Goal: Book appointment/travel/reservation

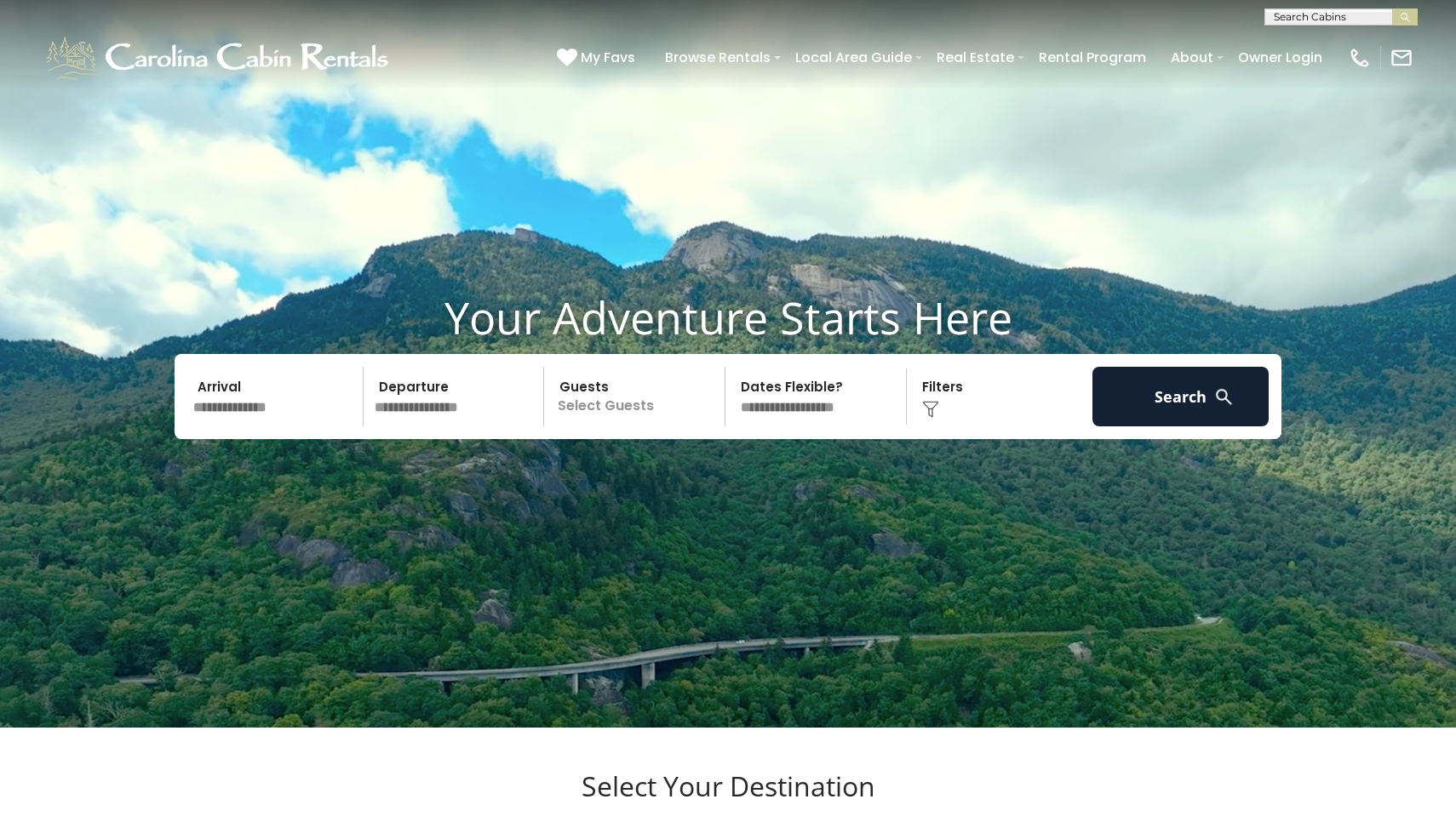
click at [212, 426] on input "text" at bounding box center [275, 397] width 177 height 60
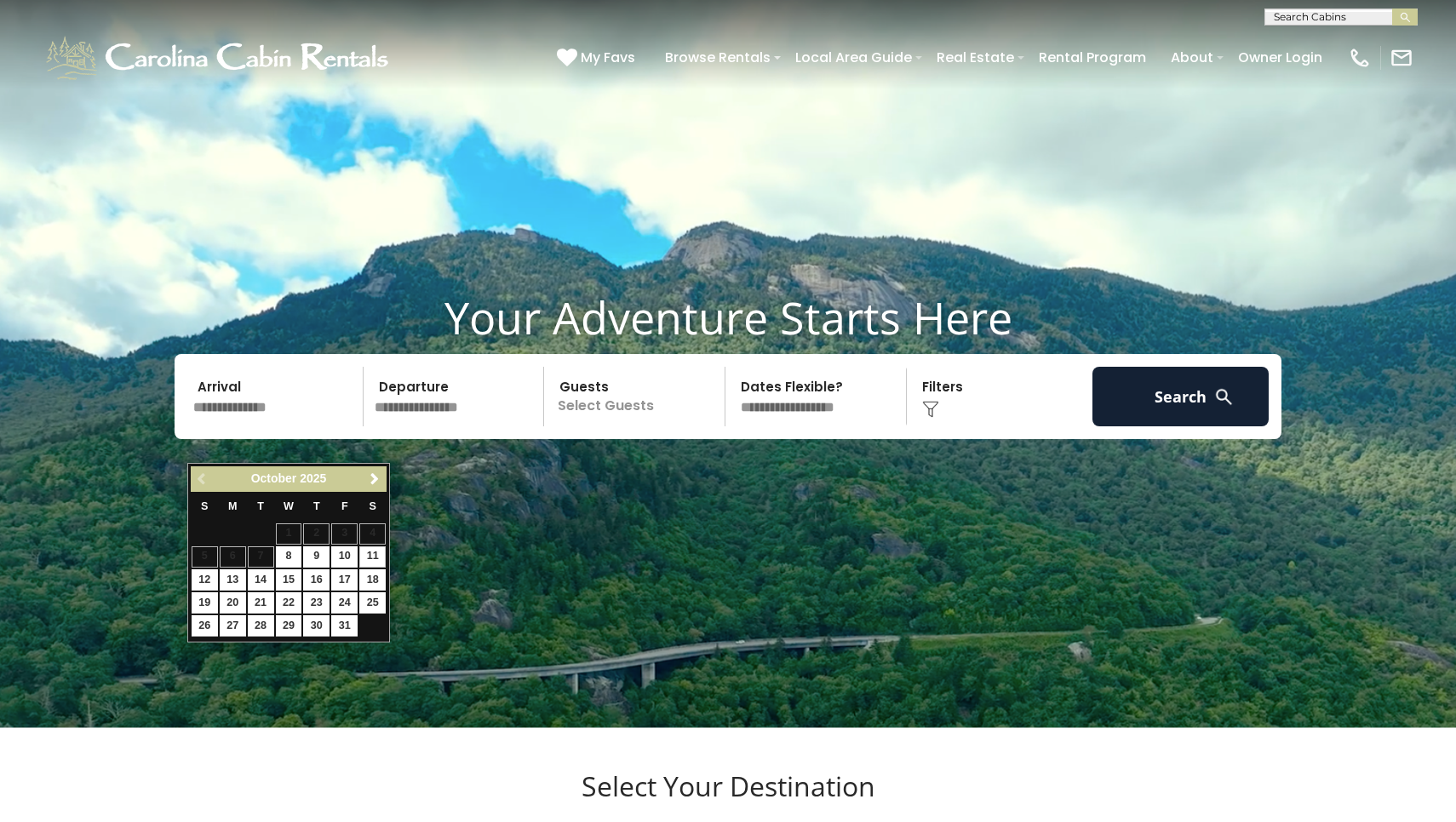
click at [372, 559] on link "11" at bounding box center [372, 558] width 26 height 22
type input "********"
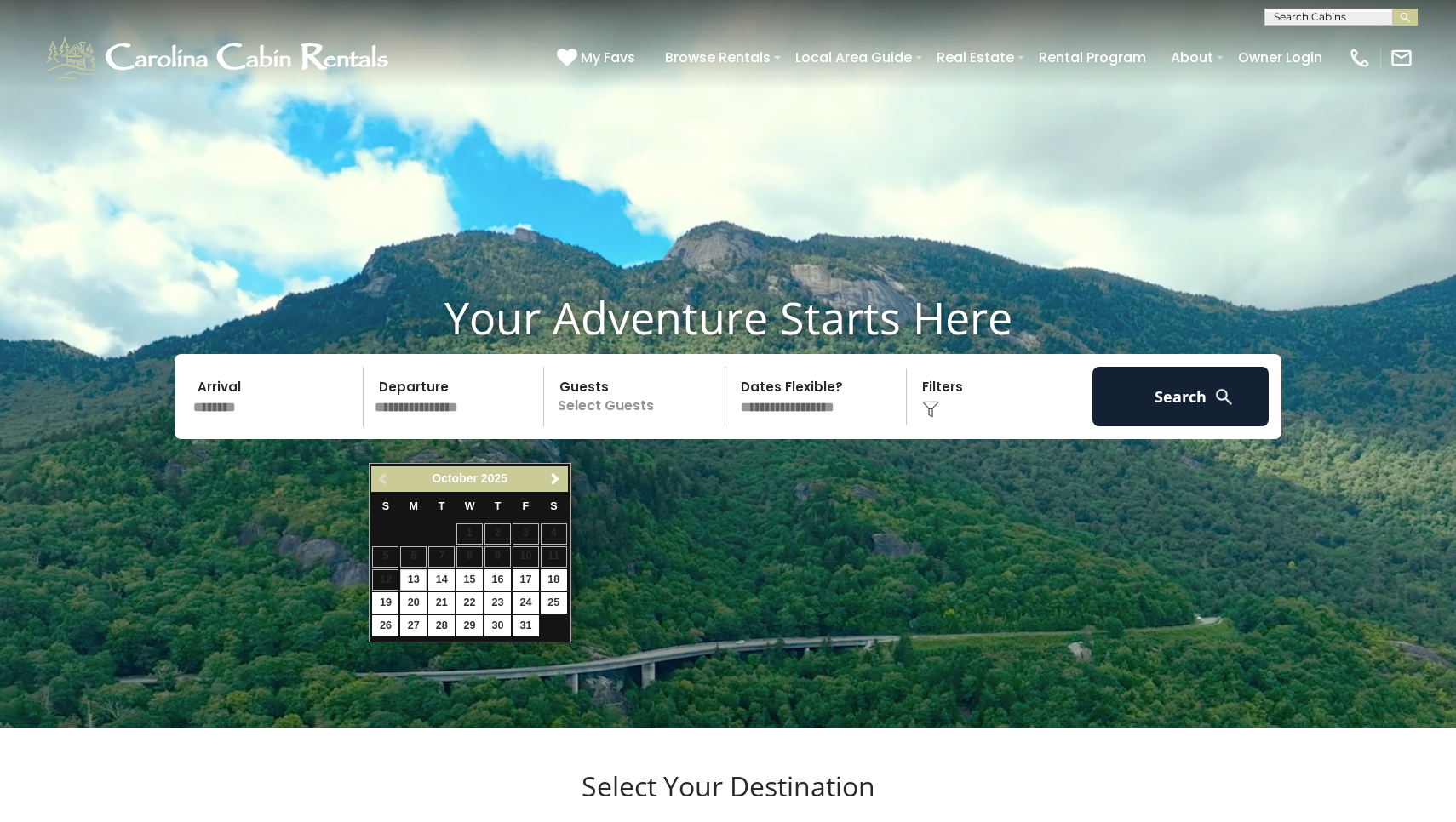
click at [416, 578] on link "13" at bounding box center [413, 580] width 26 height 22
type input "********"
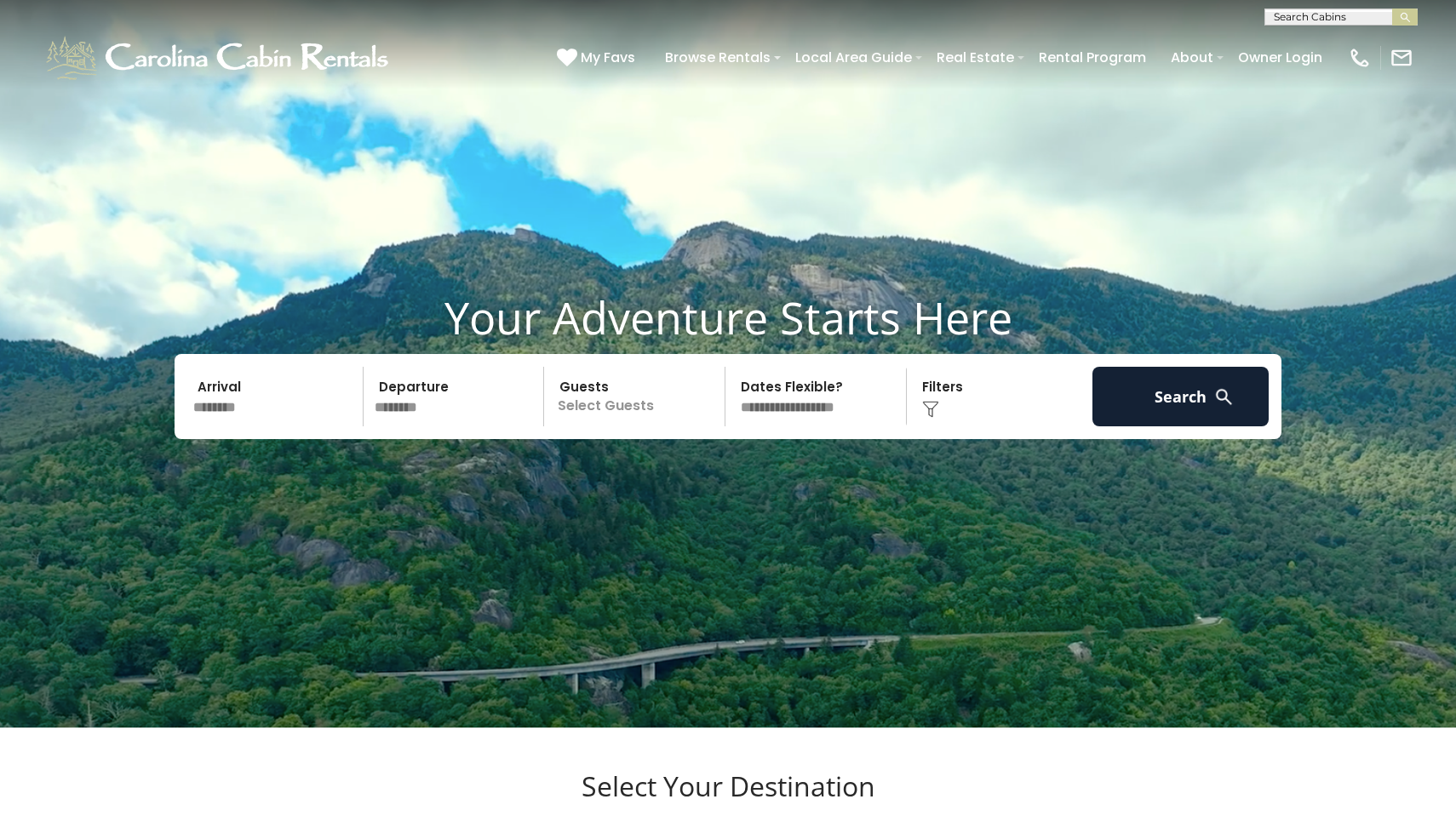
click at [618, 426] on p "Select Guests" at bounding box center [637, 397] width 176 height 60
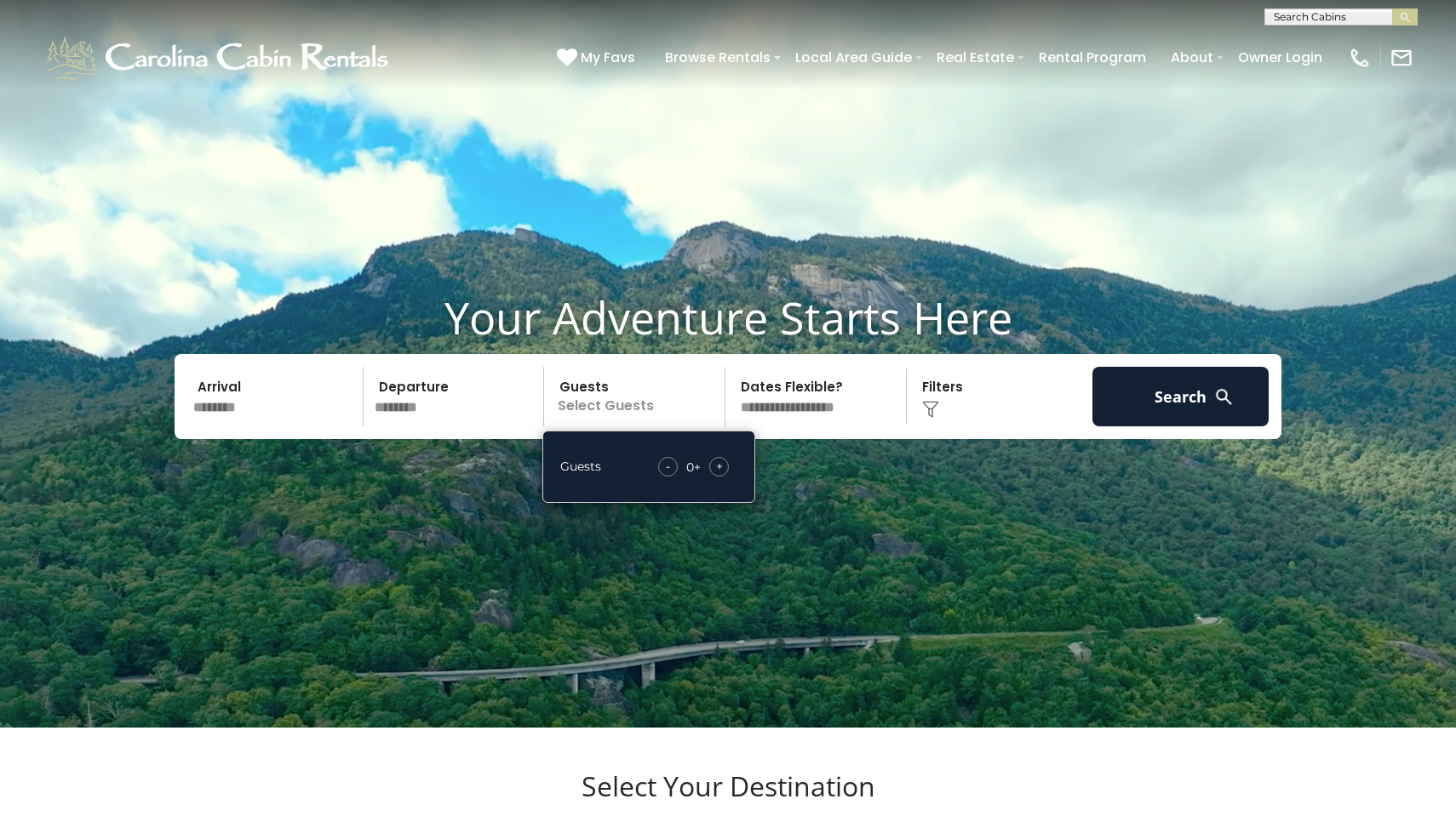
click at [723, 477] on div "+" at bounding box center [719, 467] width 20 height 20
click at [927, 418] on img at bounding box center [930, 409] width 17 height 17
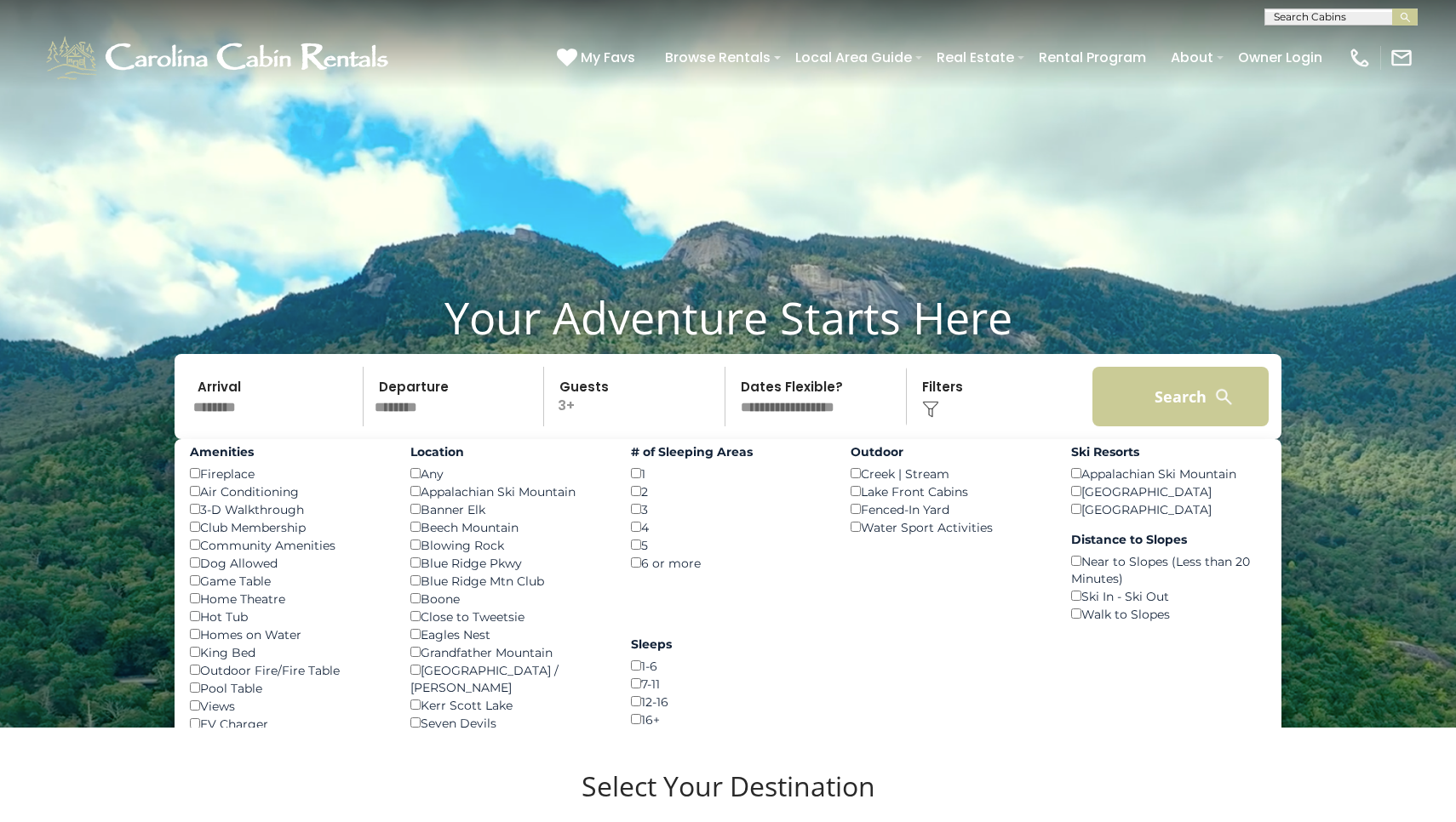
click at [1187, 426] on button "Search" at bounding box center [1180, 397] width 177 height 60
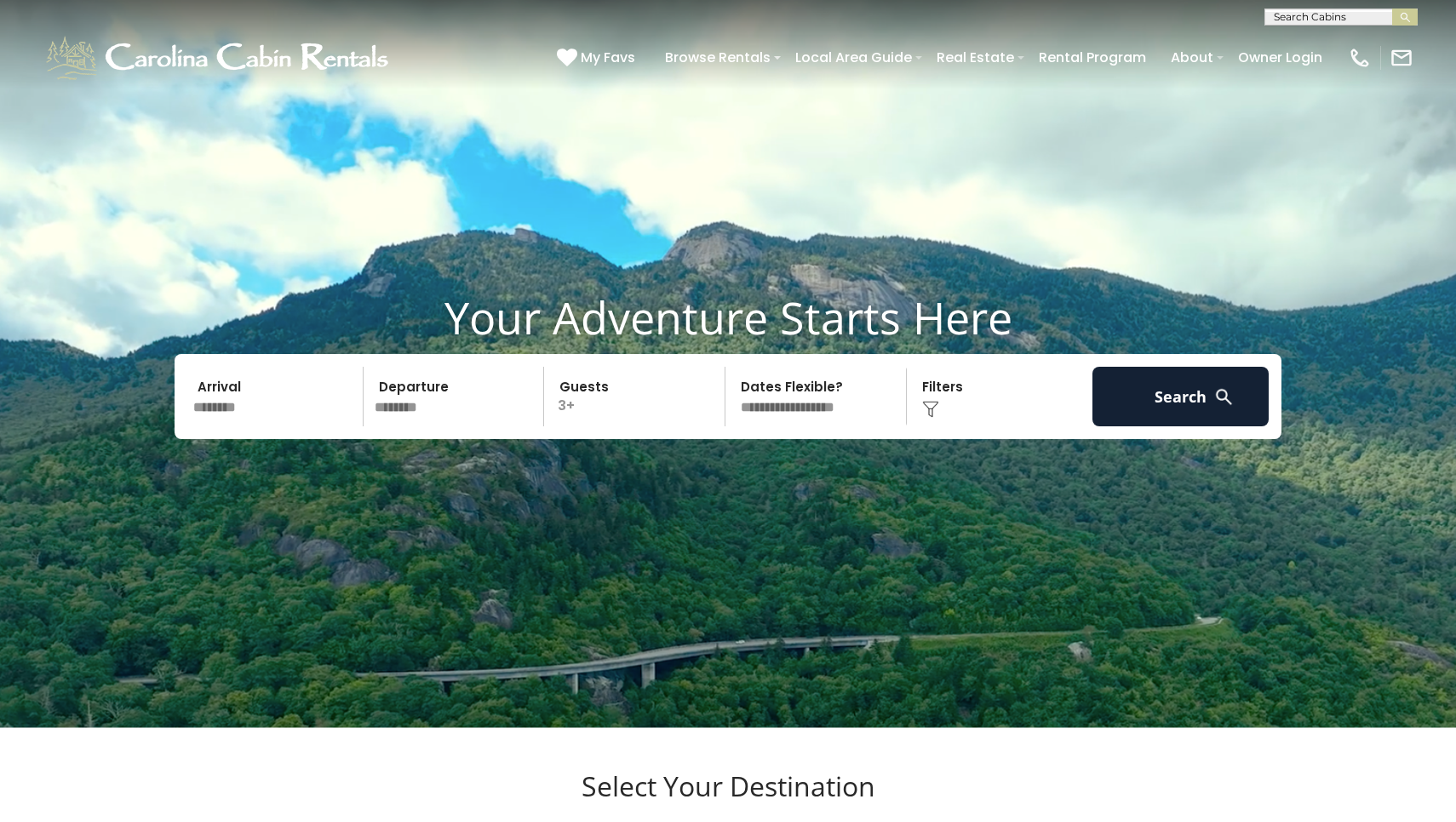
click at [943, 425] on div "Click to Choose" at bounding box center [1000, 397] width 177 height 60
click at [931, 418] on img at bounding box center [930, 409] width 17 height 17
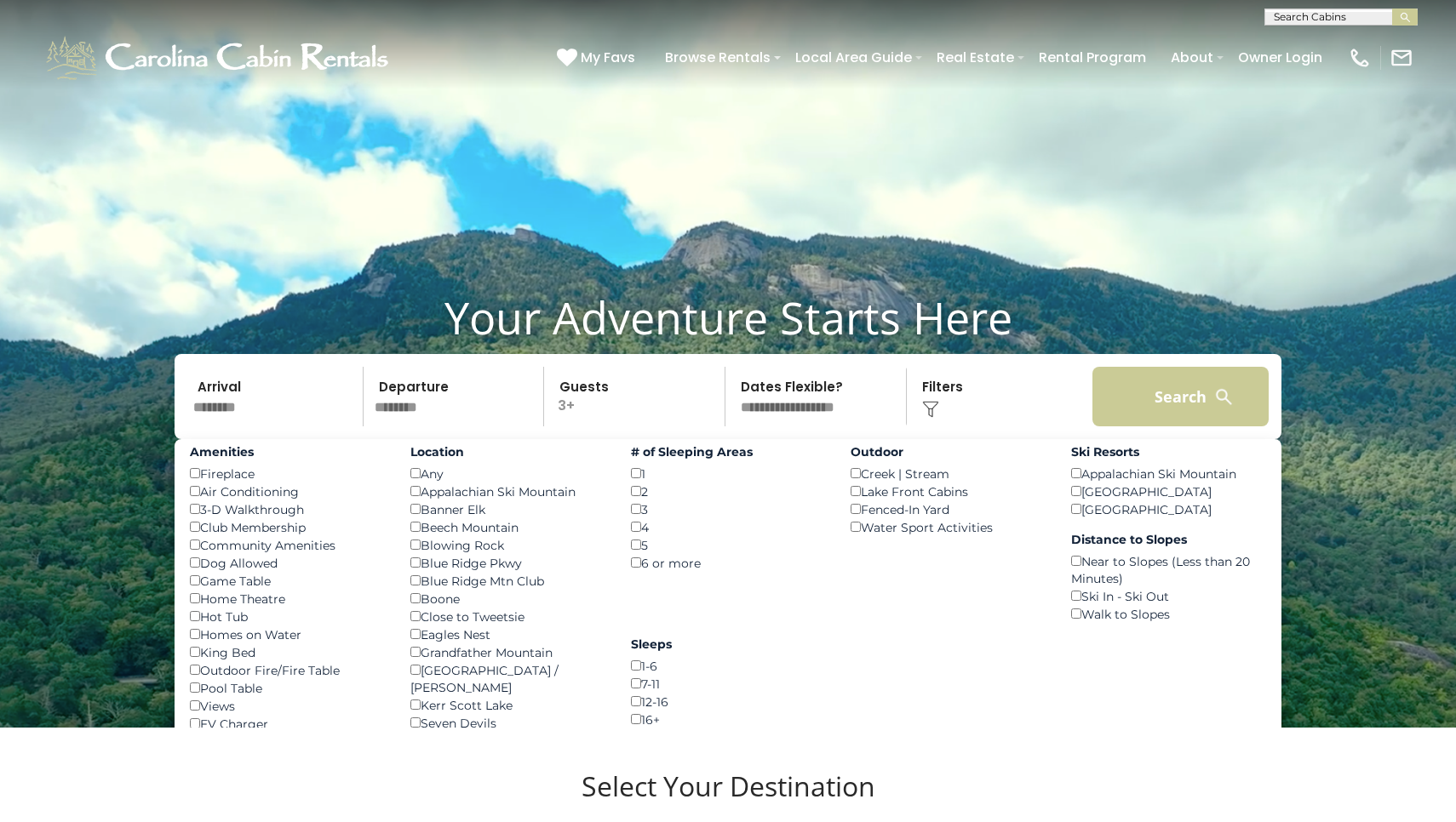
click at [1199, 416] on button "Search" at bounding box center [1180, 397] width 177 height 60
